Goal: Task Accomplishment & Management: Manage account settings

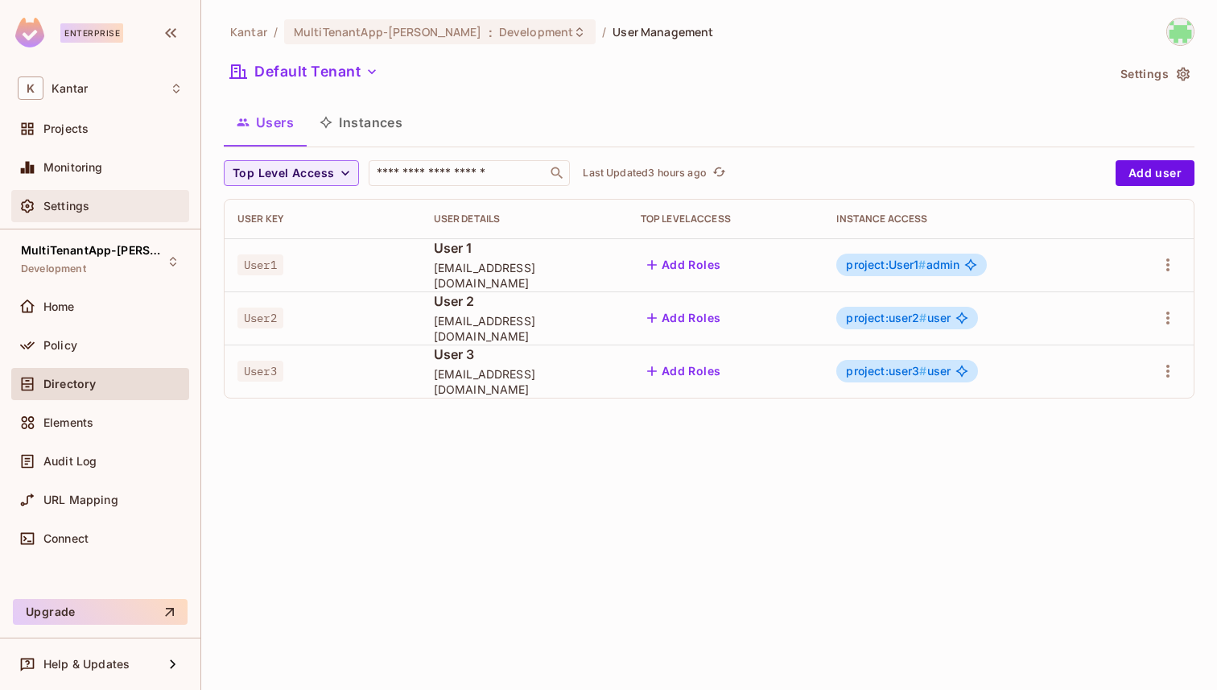
click at [126, 213] on div "Settings" at bounding box center [100, 205] width 165 height 19
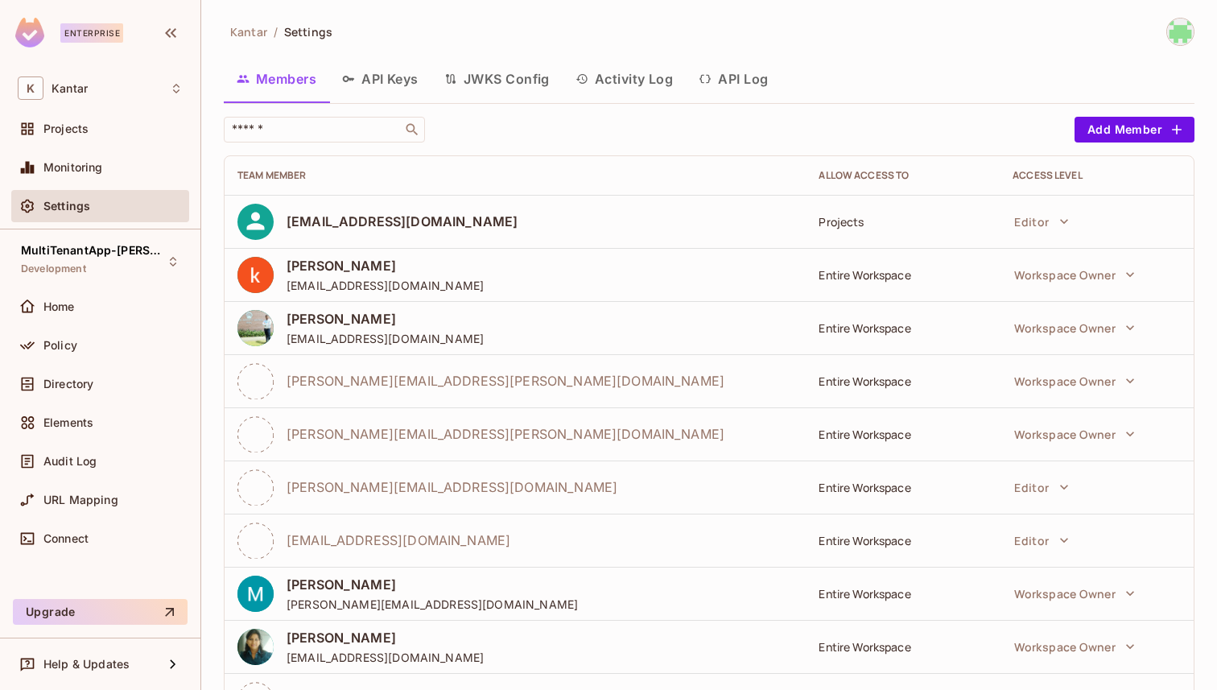
click at [413, 71] on button "API Keys" at bounding box center [380, 79] width 102 height 40
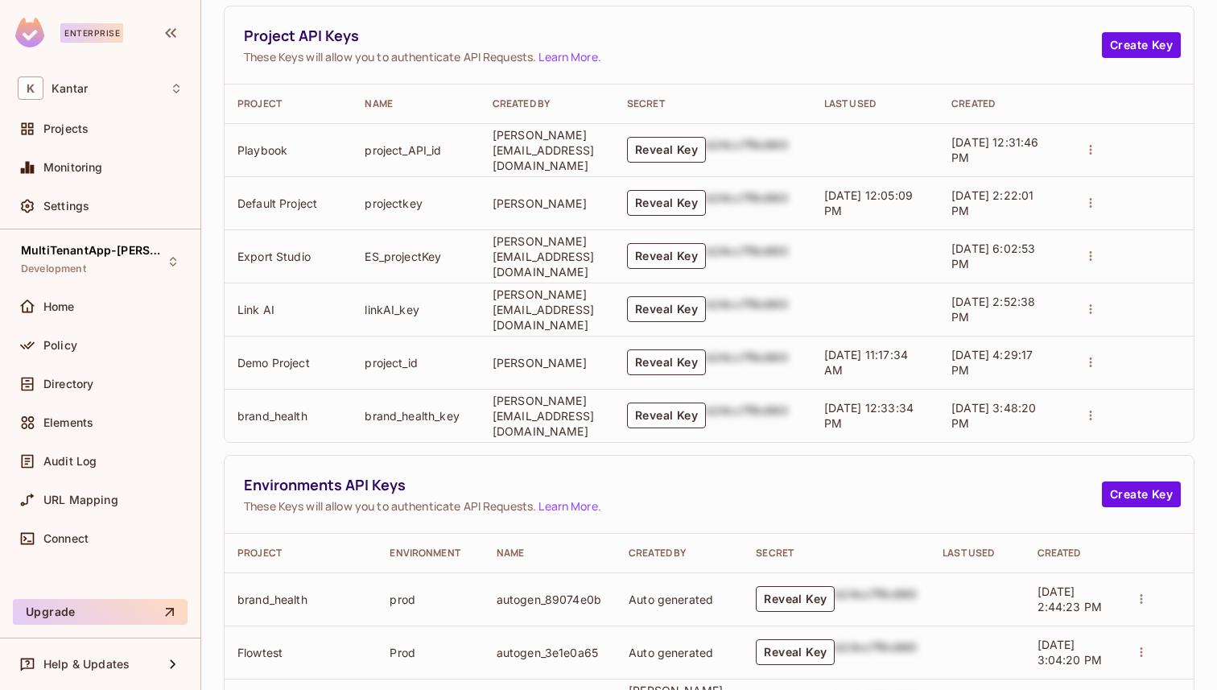
scroll to position [339, 0]
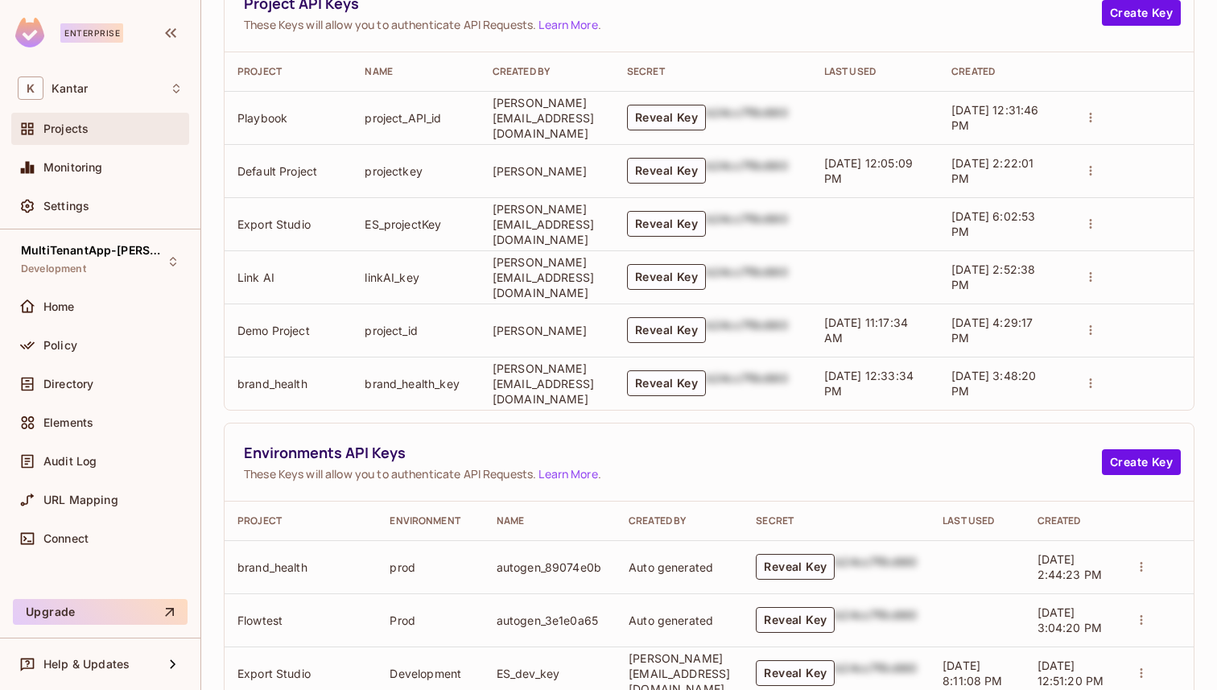
click at [85, 135] on span "Projects" at bounding box center [65, 128] width 45 height 13
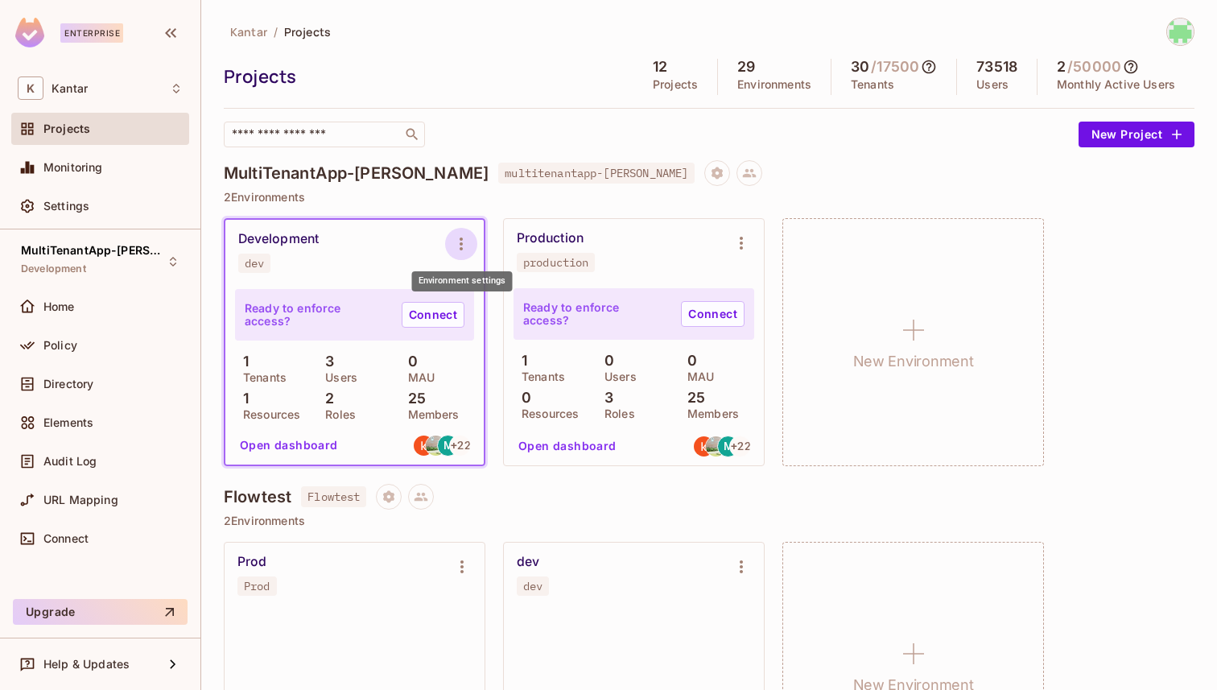
click at [459, 246] on icon "Environment settings" at bounding box center [460, 243] width 19 height 19
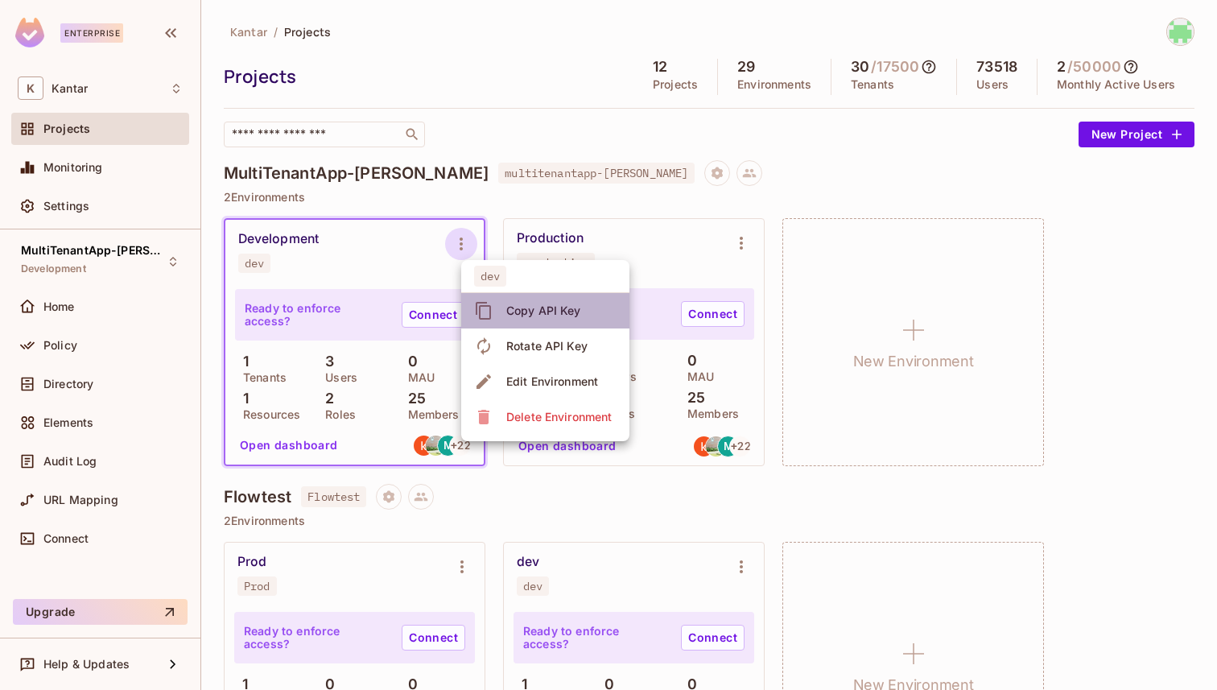
click at [532, 313] on div "Copy API Key" at bounding box center [543, 311] width 75 height 16
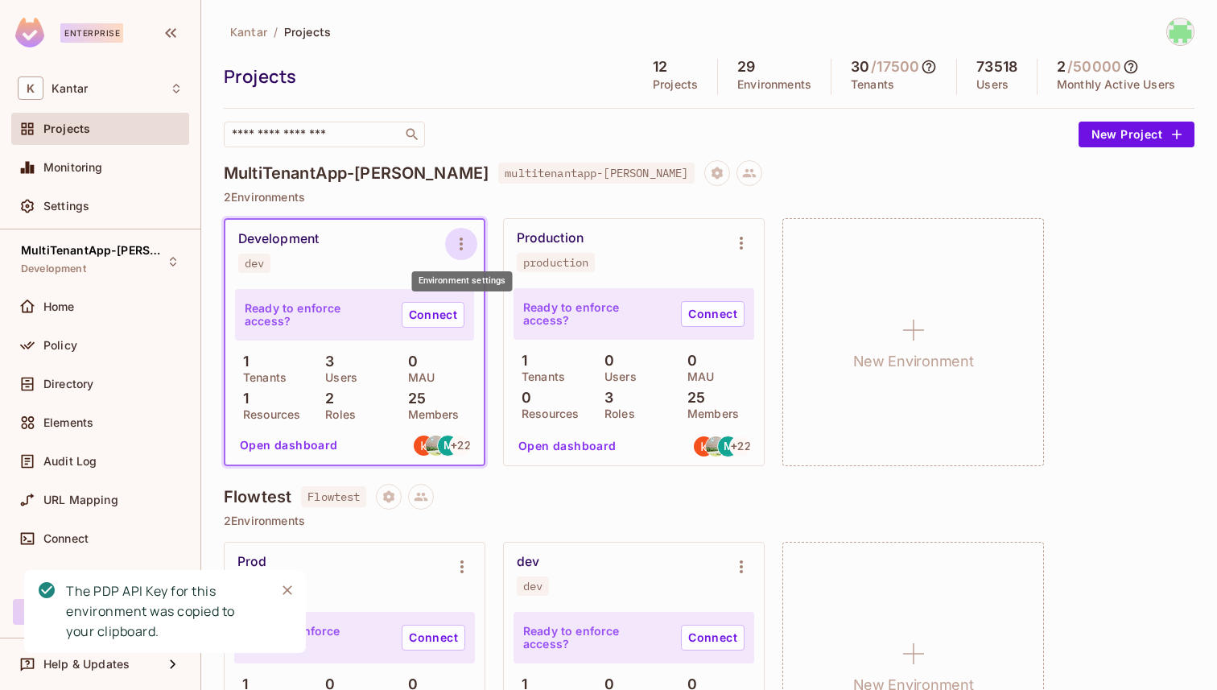
click at [455, 249] on icon "Environment settings" at bounding box center [460, 243] width 19 height 19
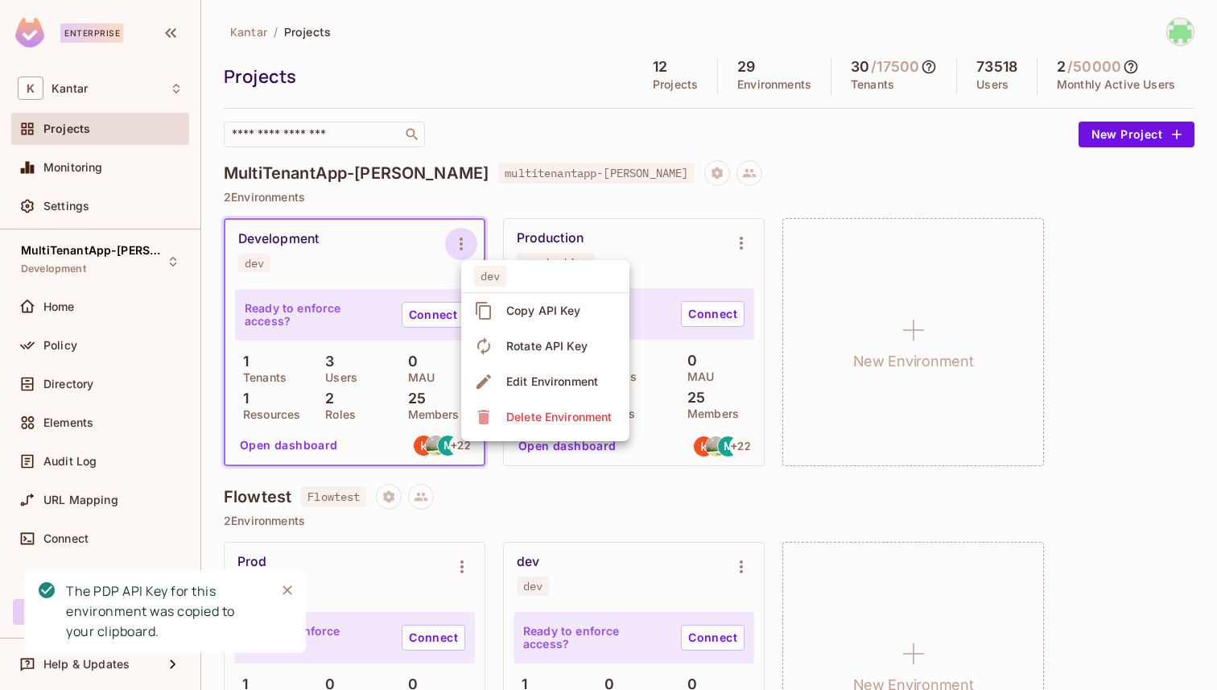
click at [519, 312] on div "Copy API Key" at bounding box center [543, 311] width 75 height 16
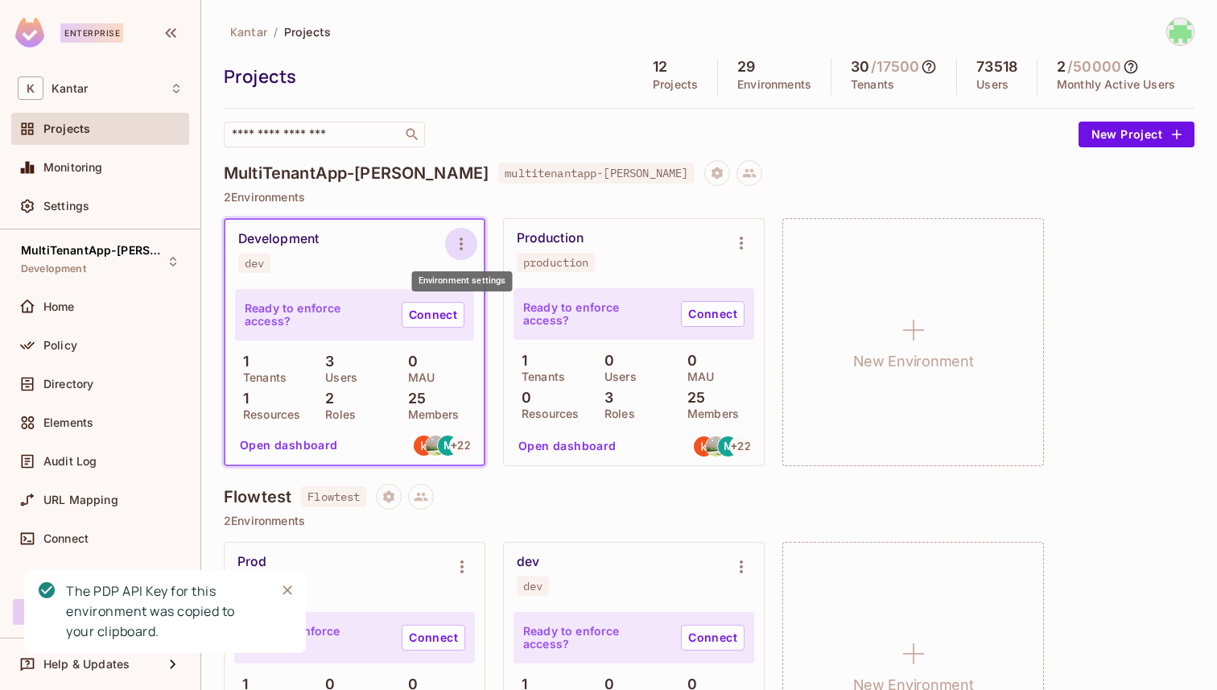
click at [464, 236] on icon "Environment settings" at bounding box center [460, 243] width 19 height 19
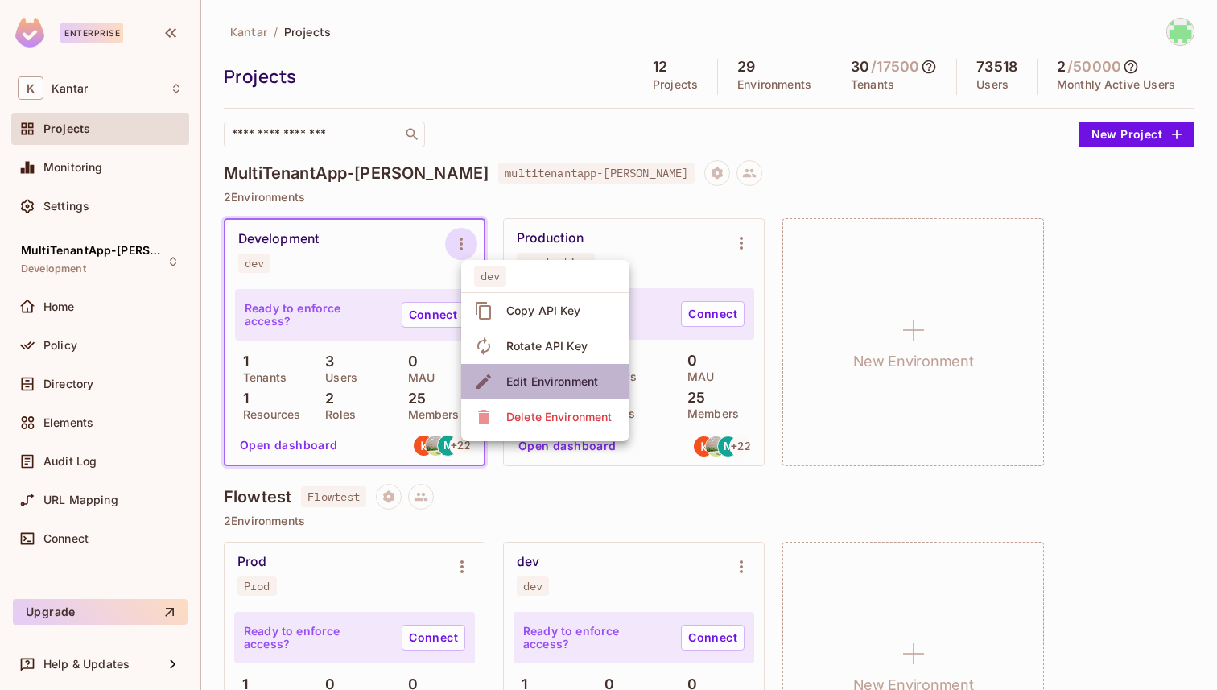
click at [518, 385] on div "Edit Environment" at bounding box center [552, 381] width 92 height 16
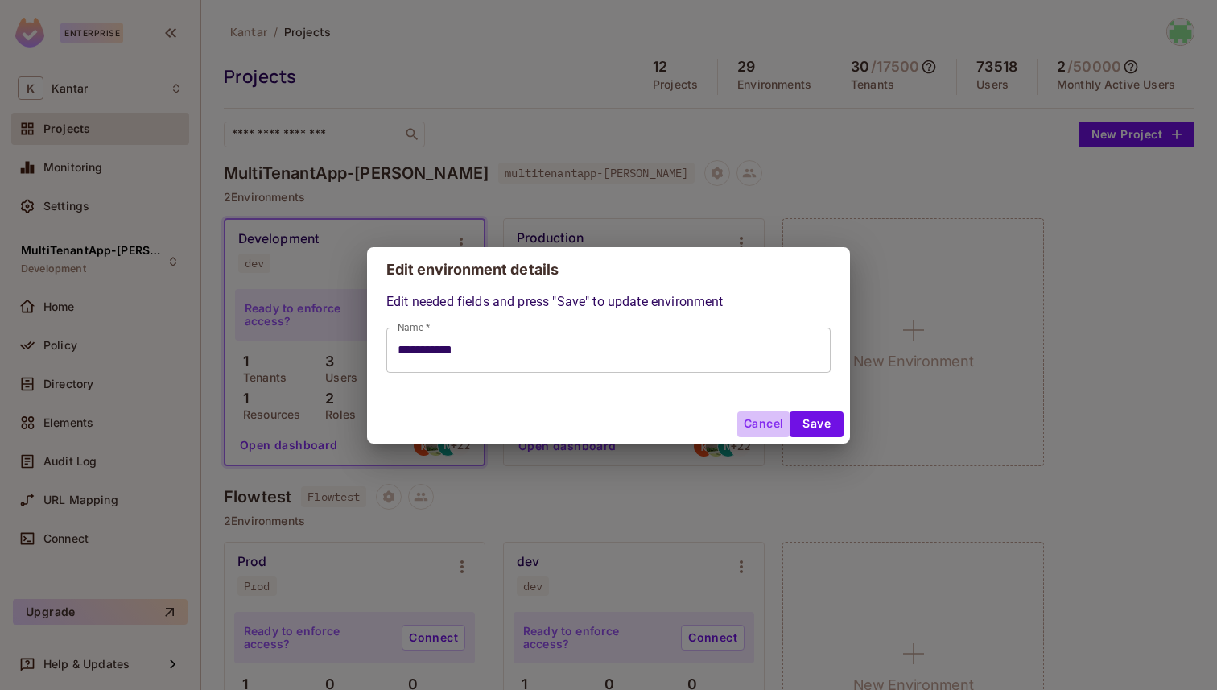
click at [750, 418] on button "Cancel" at bounding box center [763, 424] width 52 height 26
type input "**********"
